Goal: Transaction & Acquisition: Purchase product/service

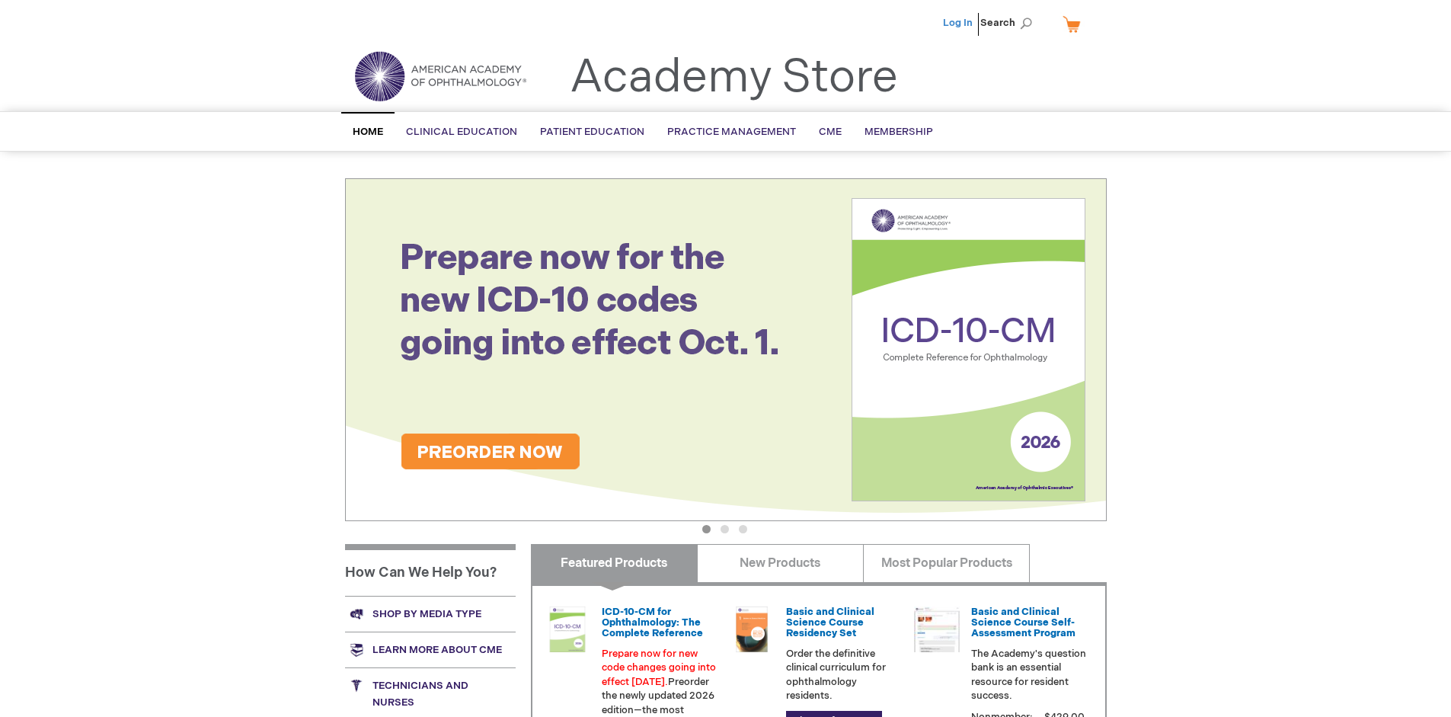
click at [959, 23] on link "Log In" at bounding box center [958, 23] width 30 height 12
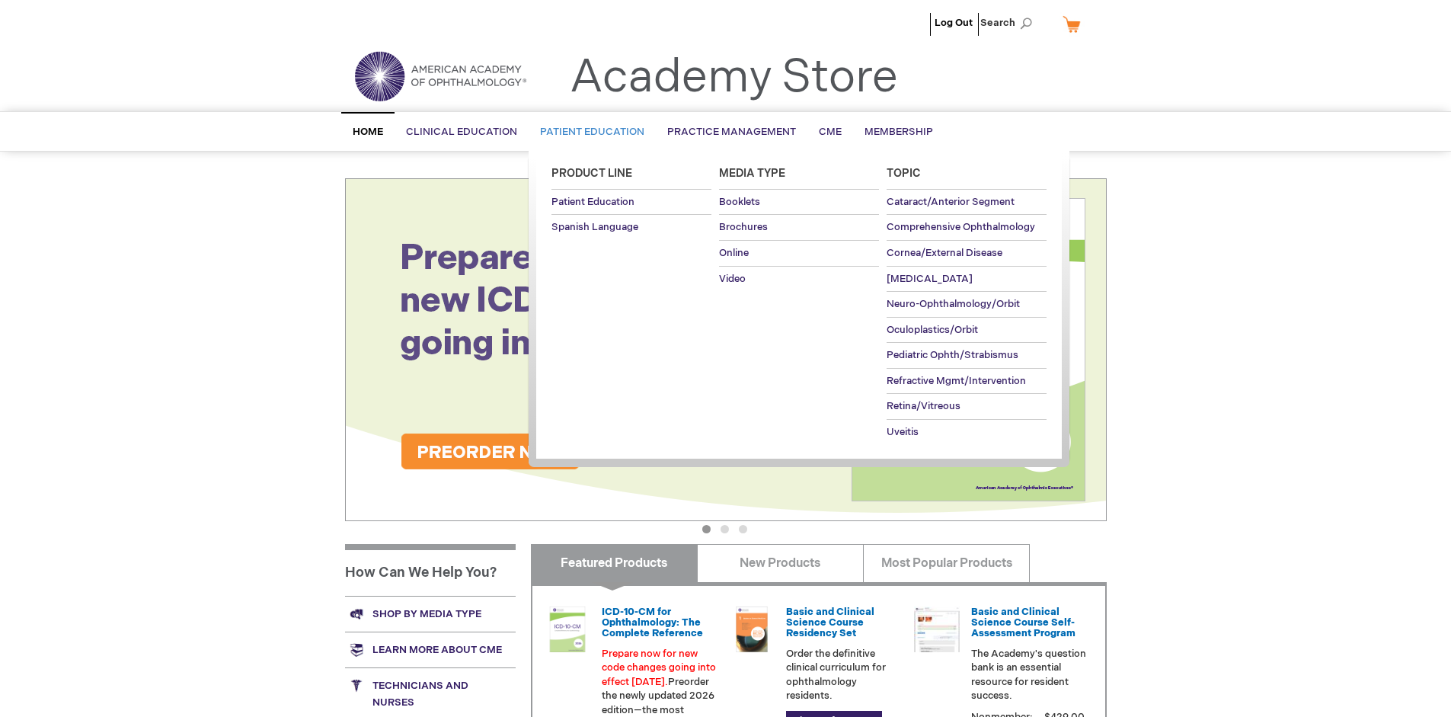
click at [588, 132] on span "Patient Education" at bounding box center [592, 132] width 104 height 12
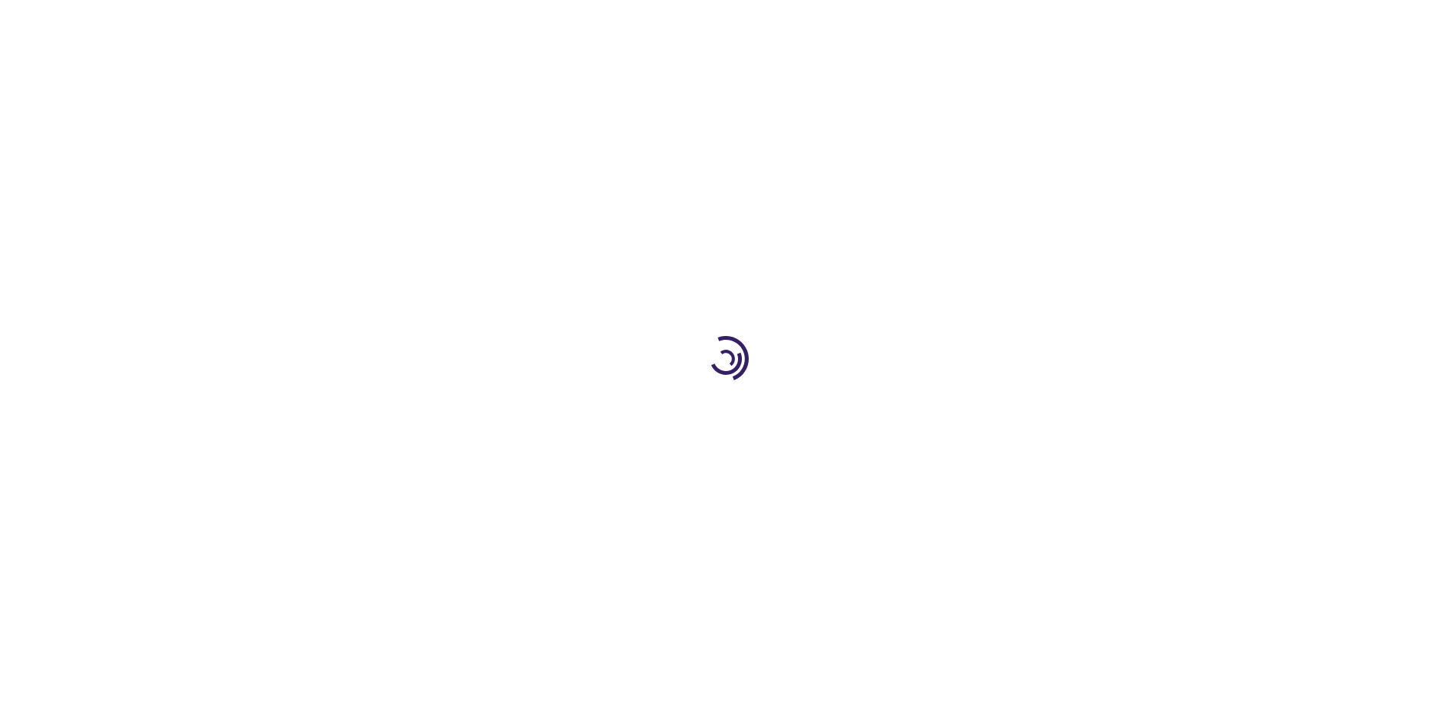
click at [960, 411] on span "Add to Cart" at bounding box center [952, 411] width 62 height 14
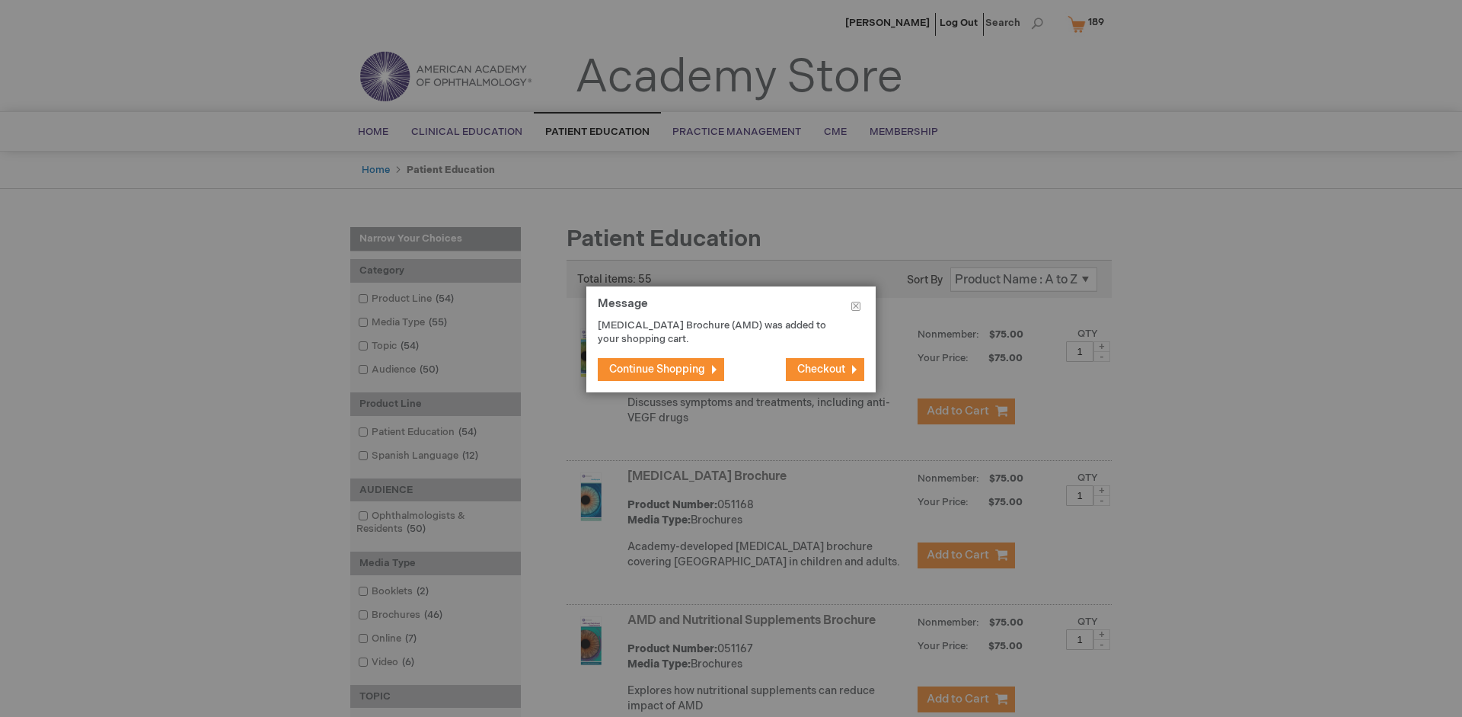
click at [657, 369] on span "Continue Shopping" at bounding box center [657, 368] width 96 height 13
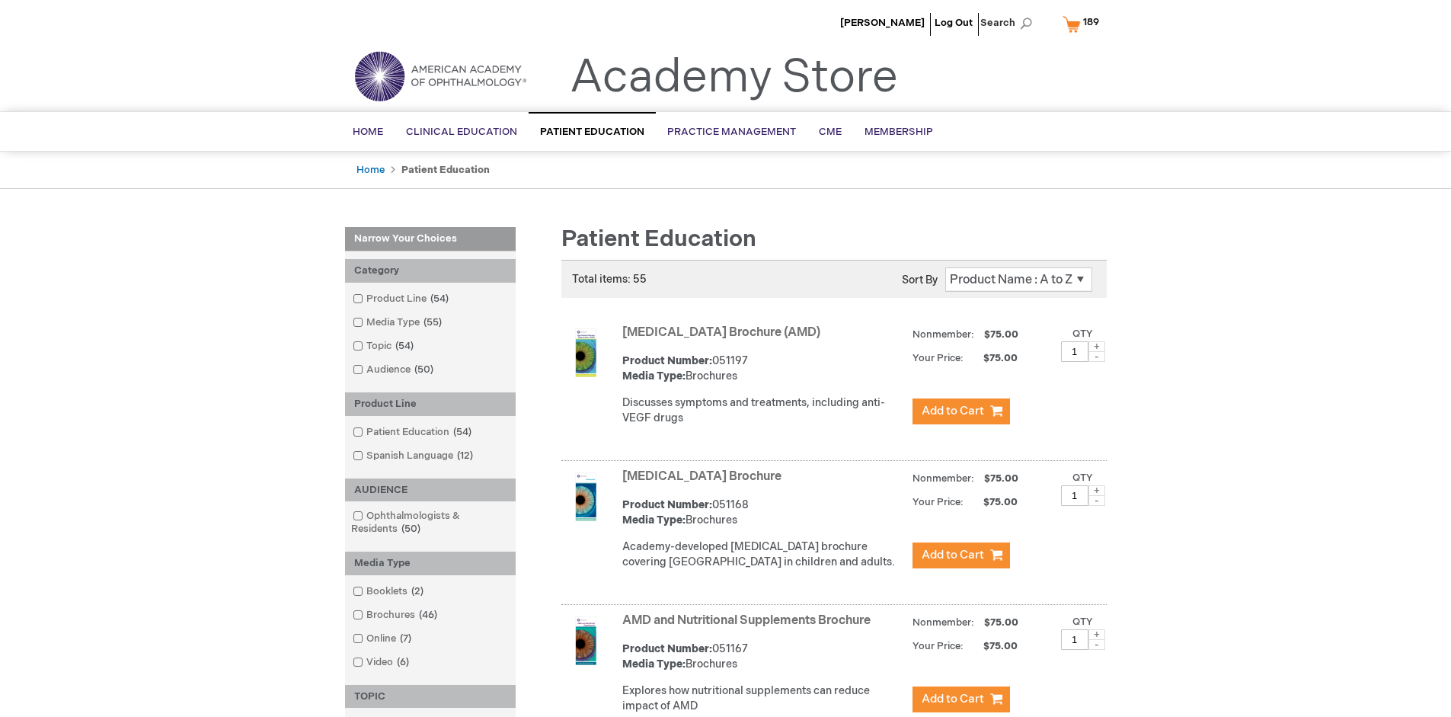
click at [749, 627] on link "AMD and Nutritional Supplements Brochure" at bounding box center [746, 620] width 248 height 14
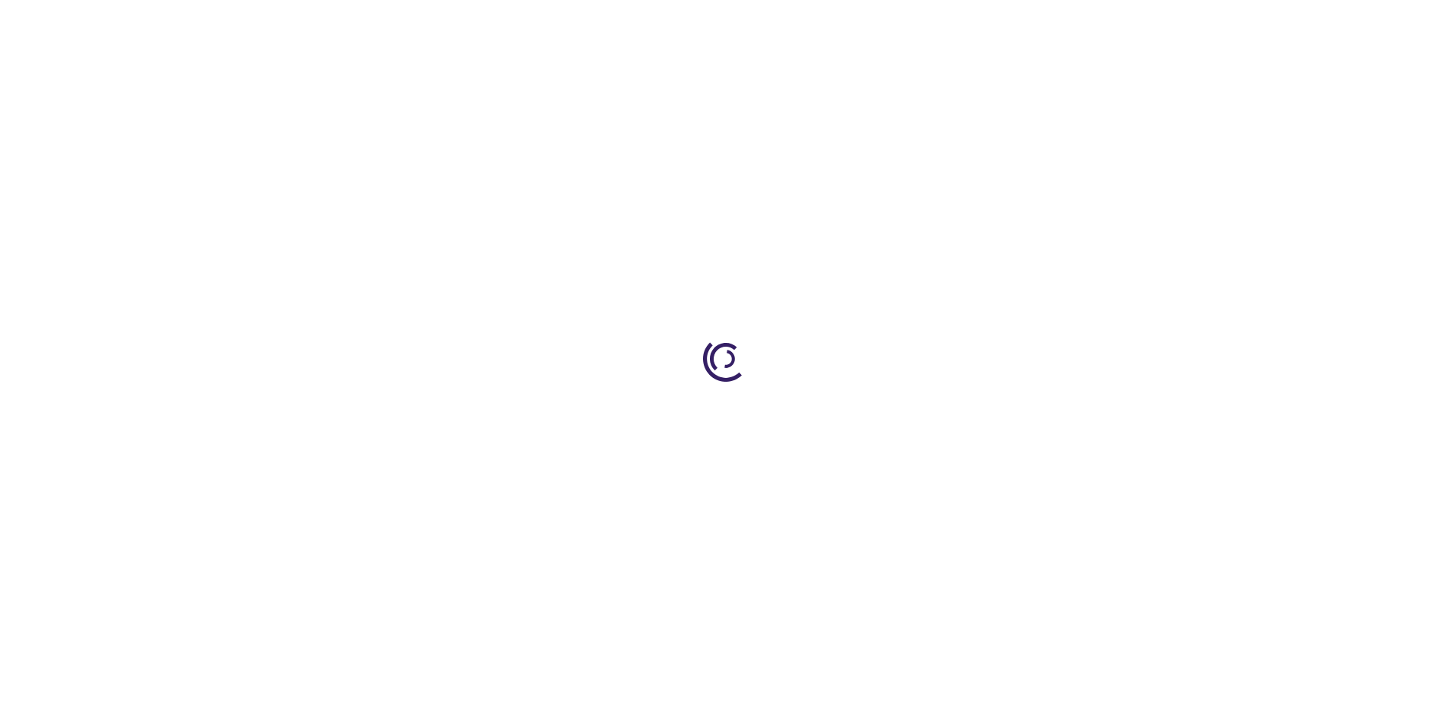
type input "1"
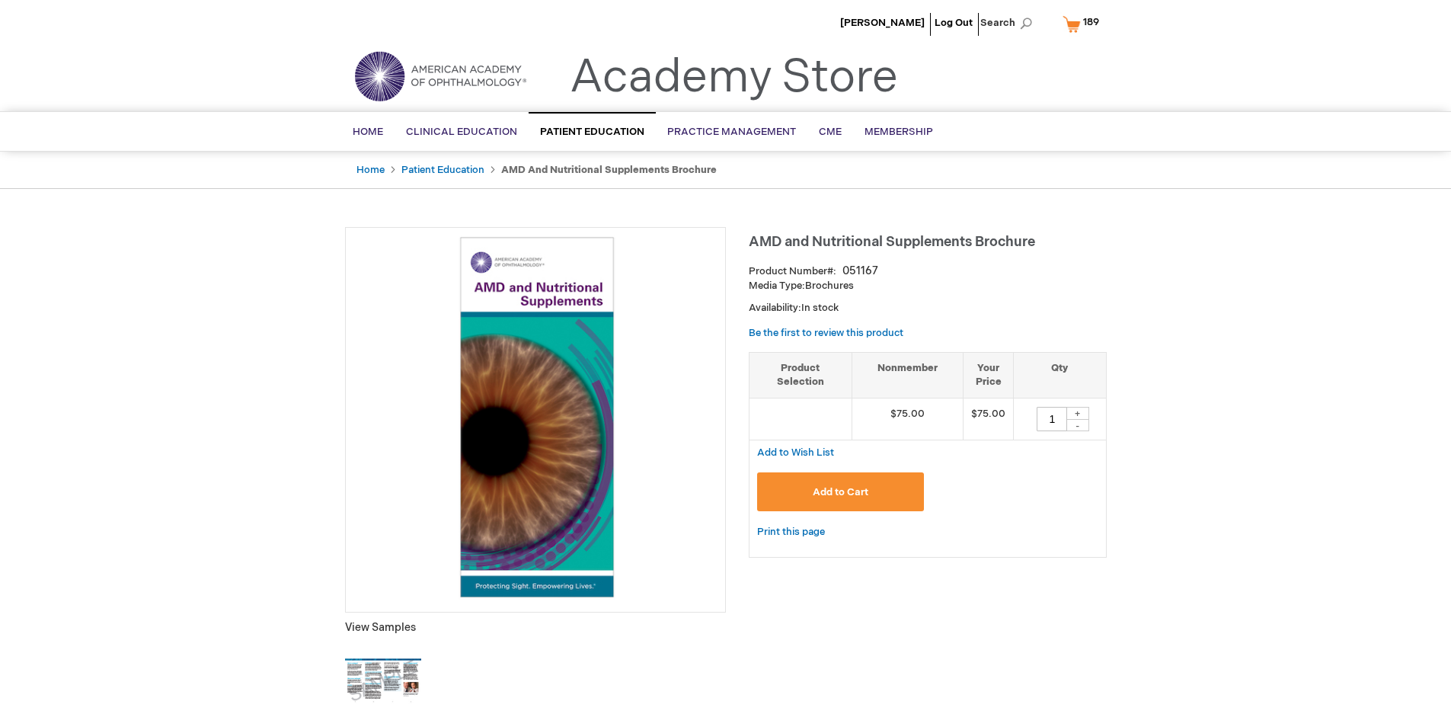
click at [840, 491] on span "Add to Cart" at bounding box center [840, 492] width 56 height 12
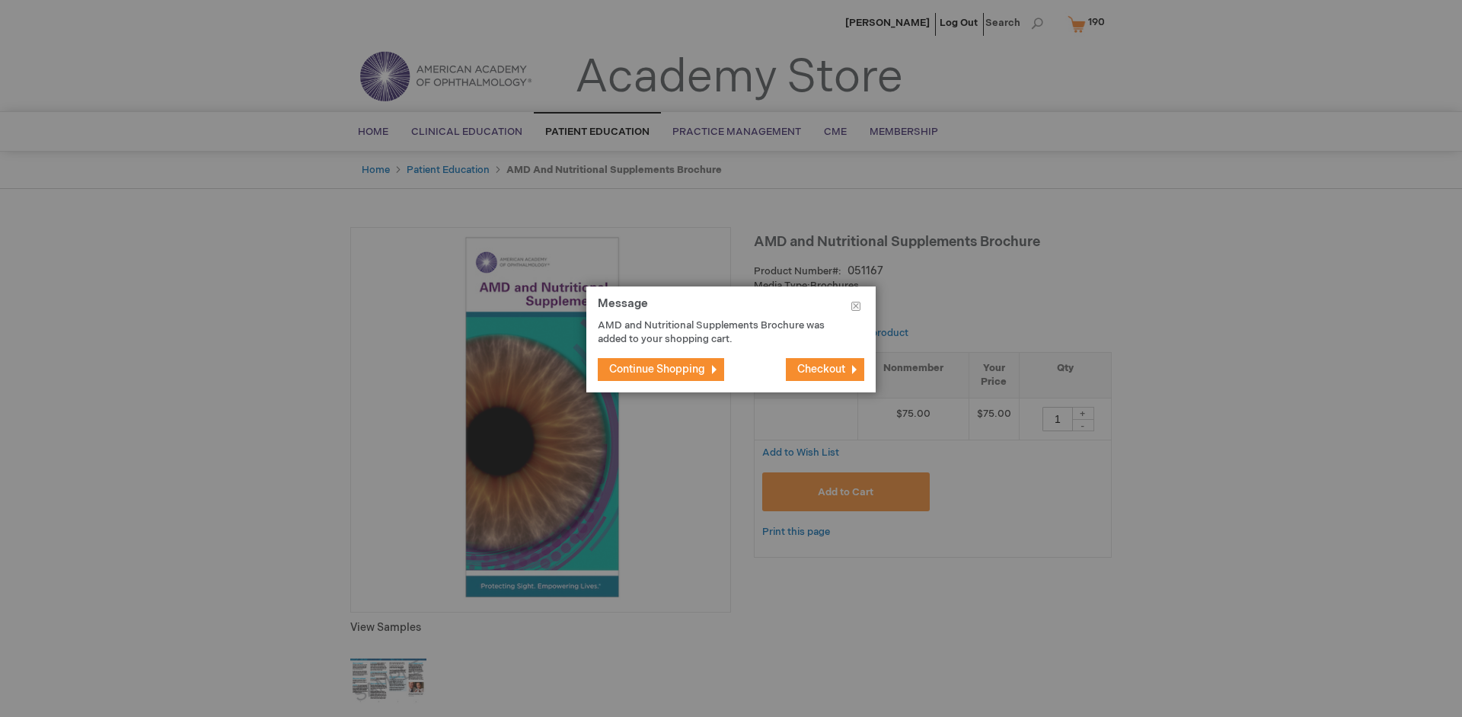
click at [657, 369] on span "Continue Shopping" at bounding box center [657, 368] width 96 height 13
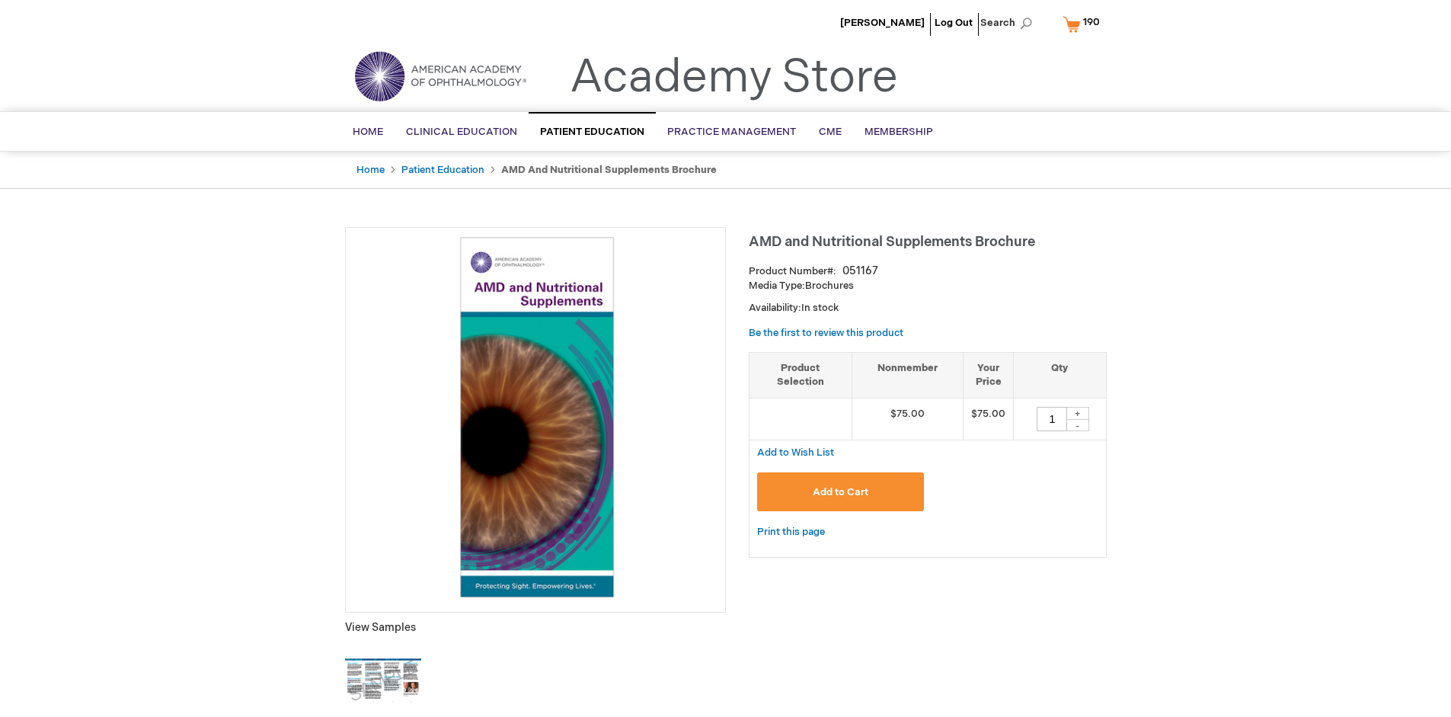
click at [1084, 24] on span "190" at bounding box center [1091, 22] width 17 height 12
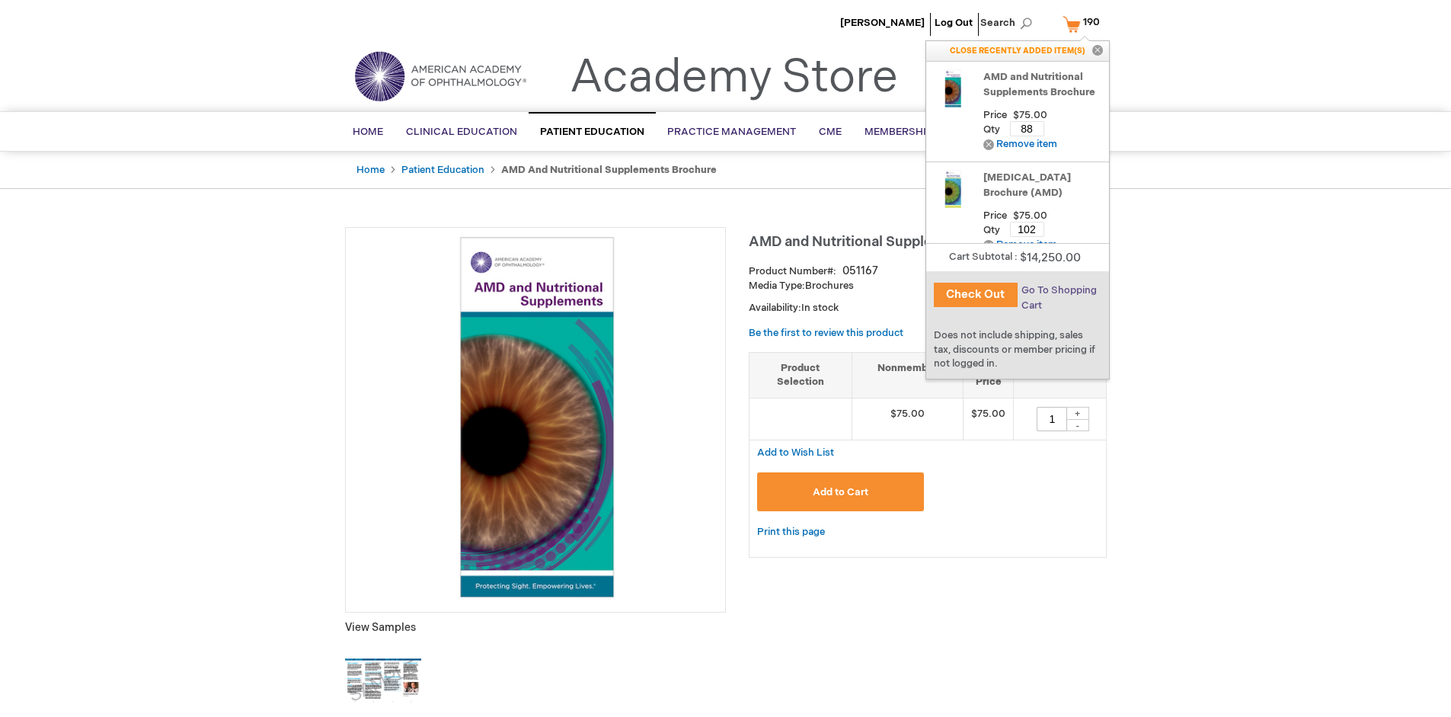
click at [1058, 290] on span "Go To Shopping Cart" at bounding box center [1058, 297] width 75 height 27
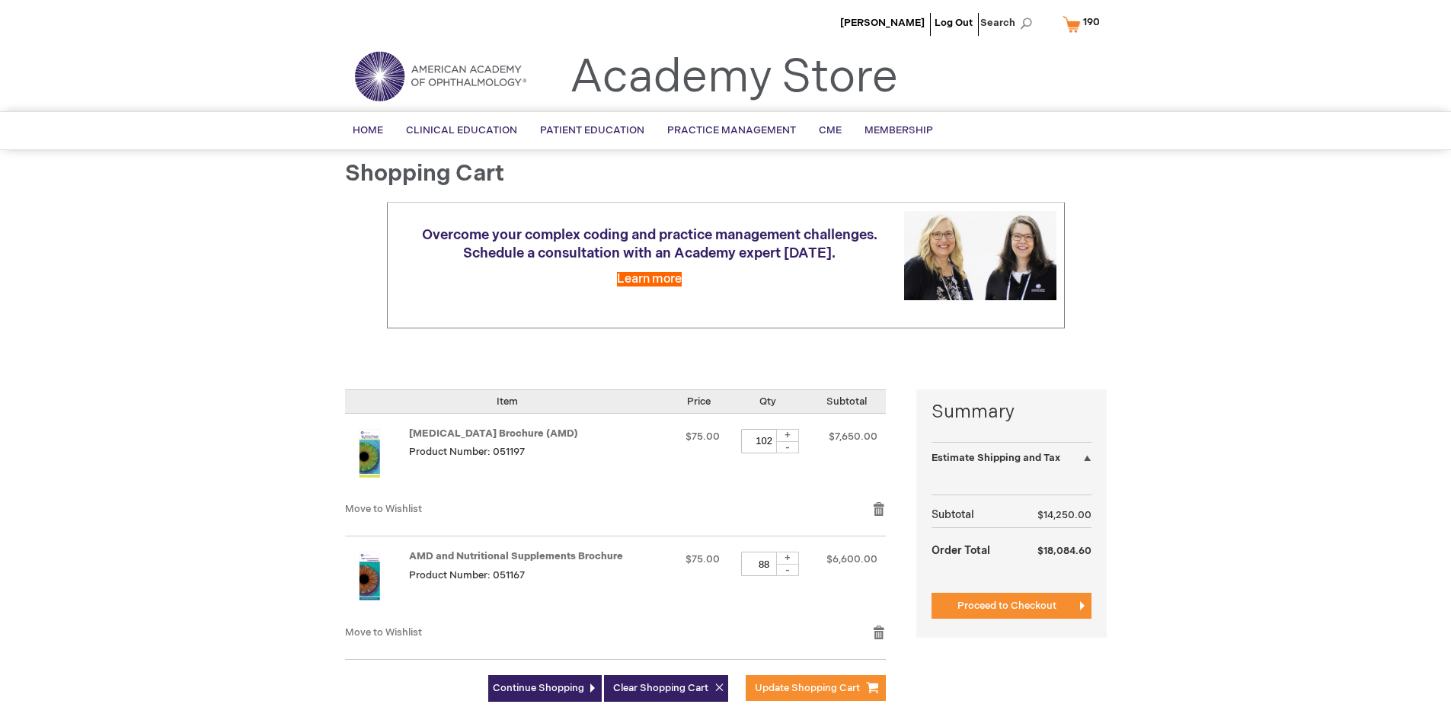
select select "US"
select select "41"
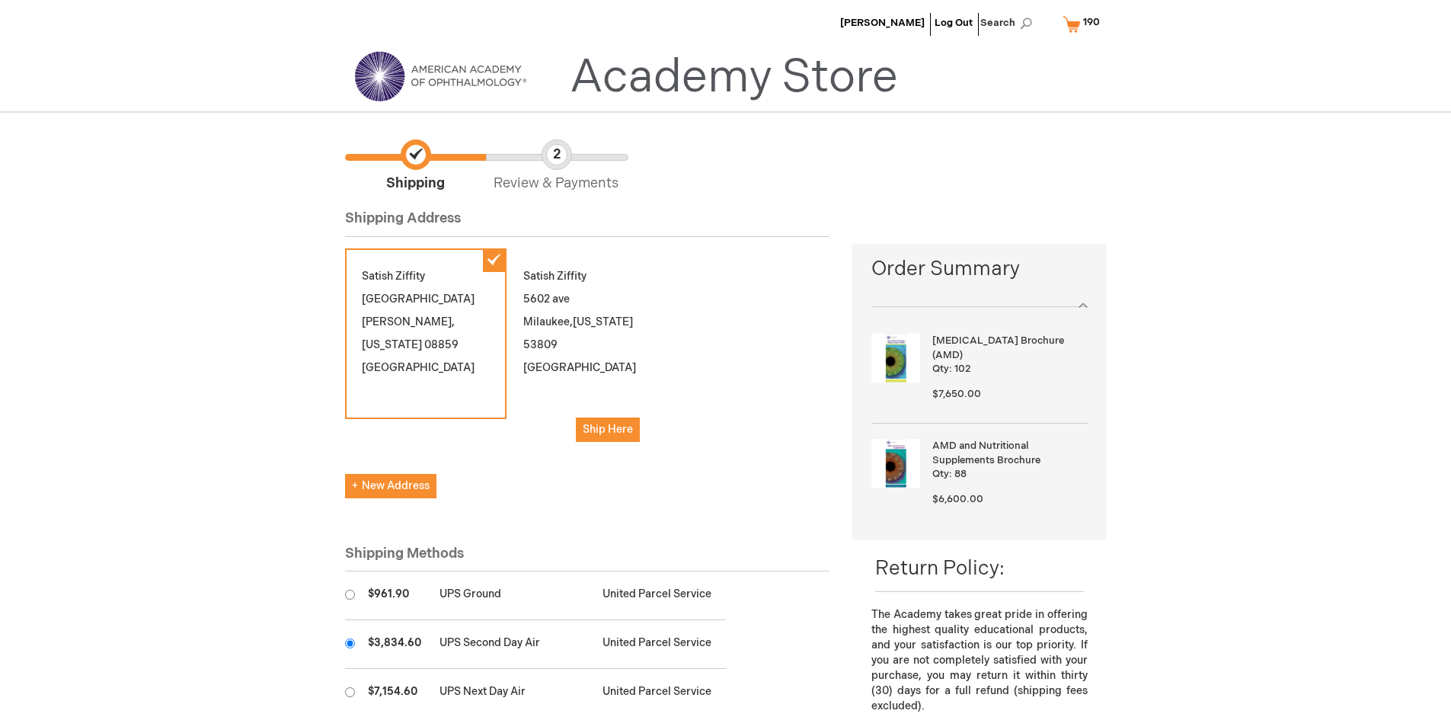
click at [349, 643] on input "radio" at bounding box center [350, 643] width 10 height 10
